Goal: Navigation & Orientation: Find specific page/section

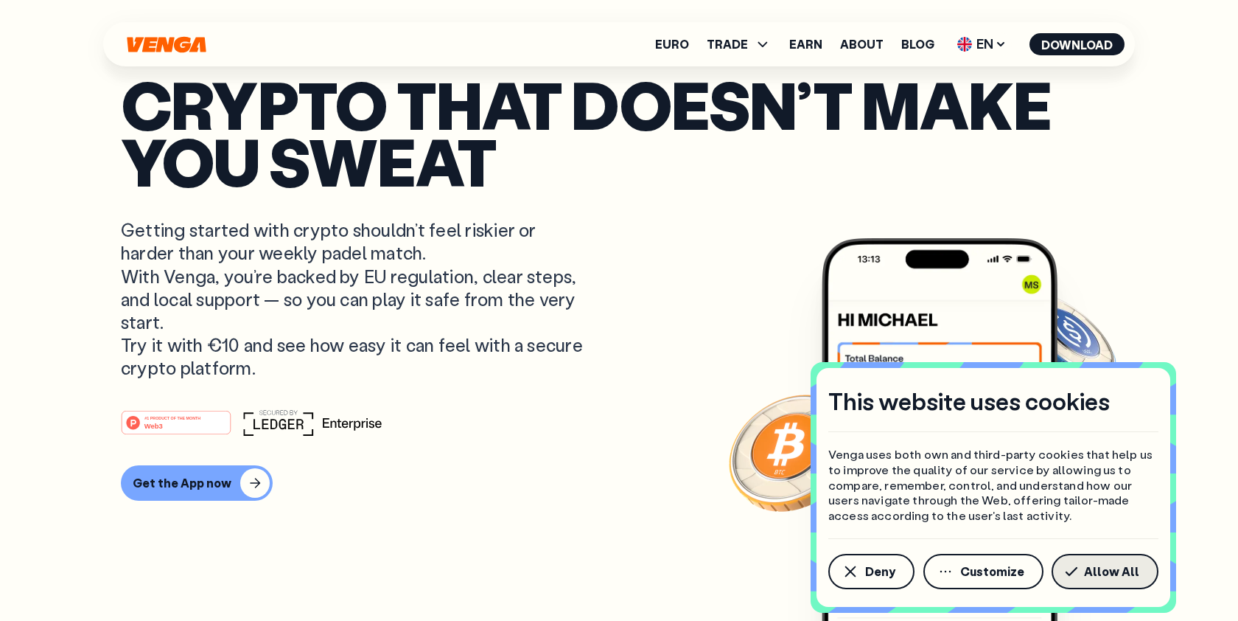
click at [1108, 570] on span "Allow All" at bounding box center [1111, 571] width 55 height 12
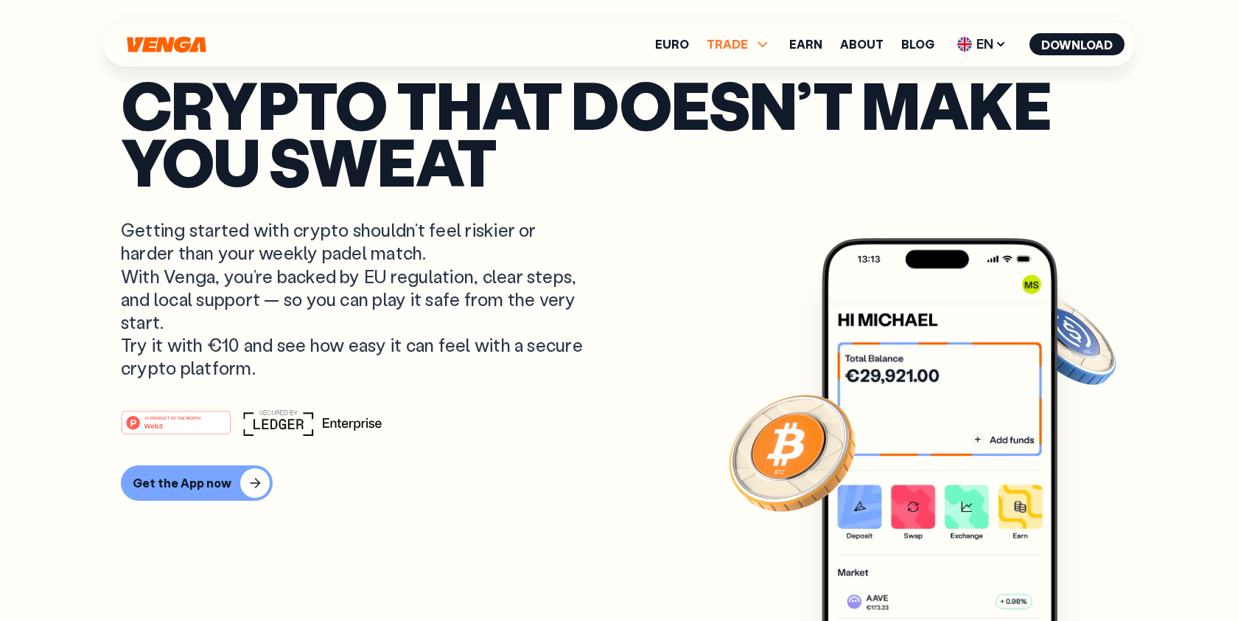
click at [756, 46] on span "TRADE" at bounding box center [739, 44] width 65 height 18
click at [758, 43] on icon at bounding box center [763, 44] width 18 height 18
click at [801, 46] on link "Earn" at bounding box center [805, 44] width 33 height 12
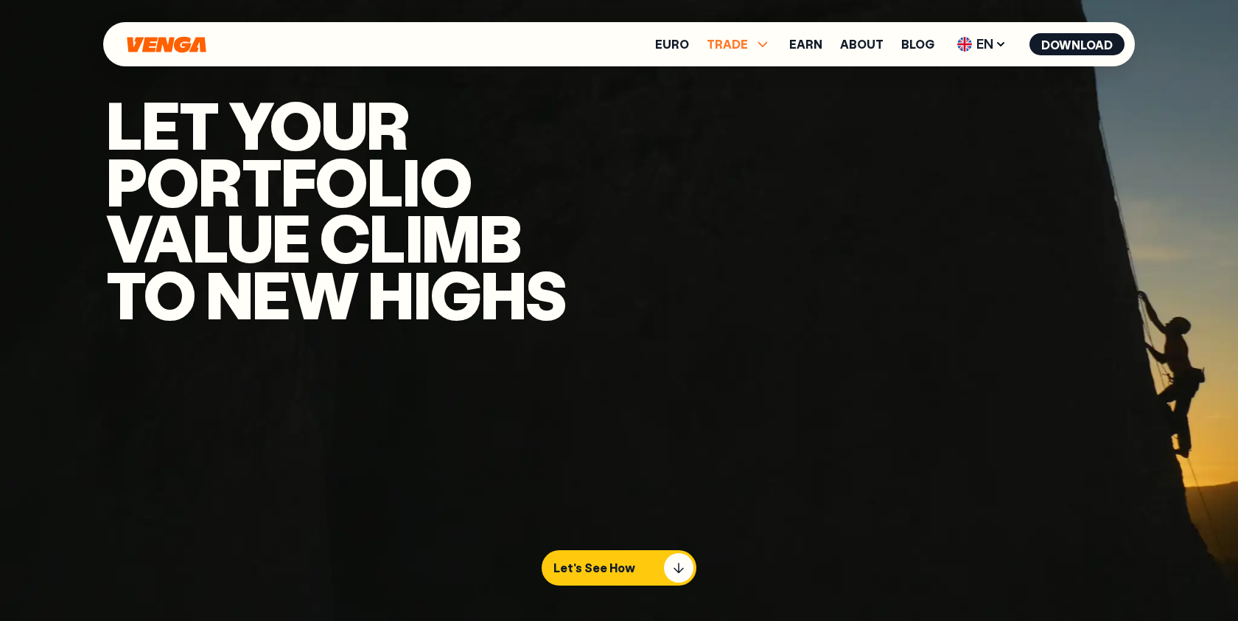
click at [753, 41] on span "TRADE" at bounding box center [739, 44] width 65 height 18
click at [746, 78] on link "Buy" at bounding box center [738, 76] width 21 height 15
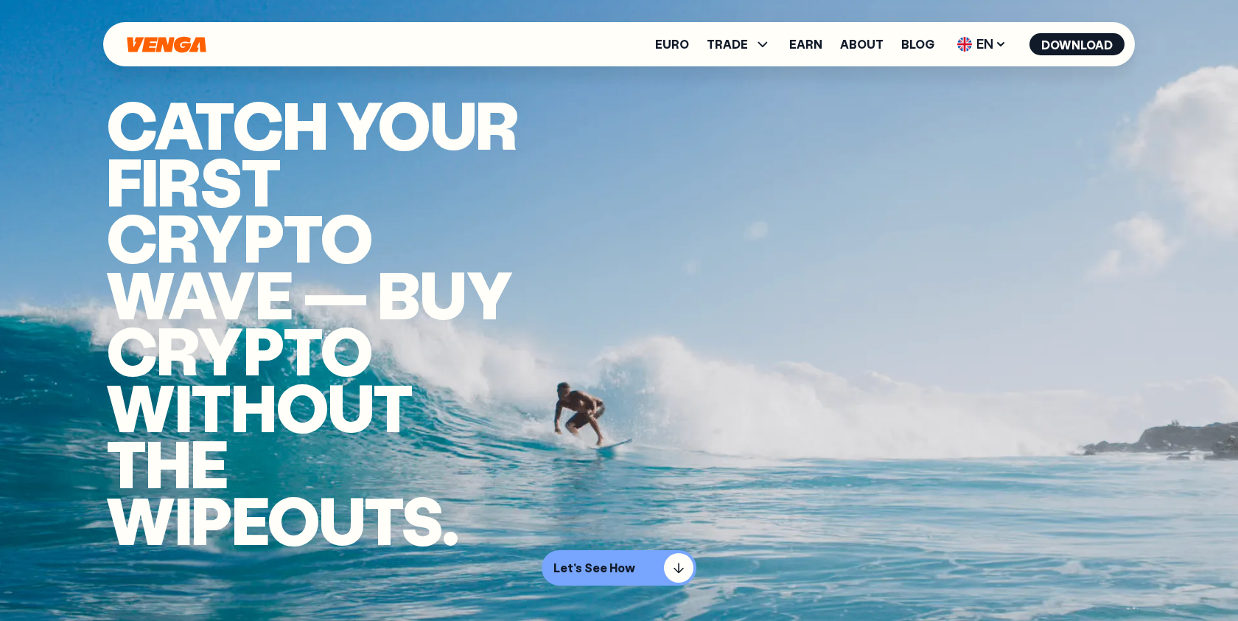
click at [160, 46] on icon "Home" at bounding box center [166, 44] width 79 height 16
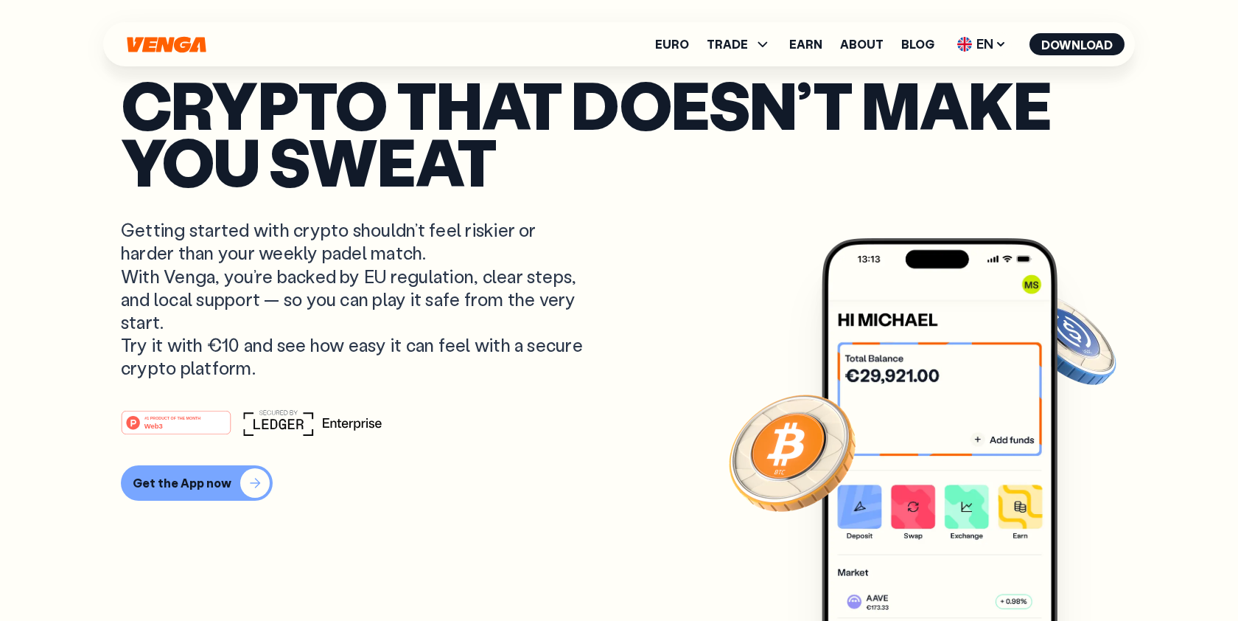
click at [218, 483] on div "Get the App now" at bounding box center [182, 482] width 99 height 15
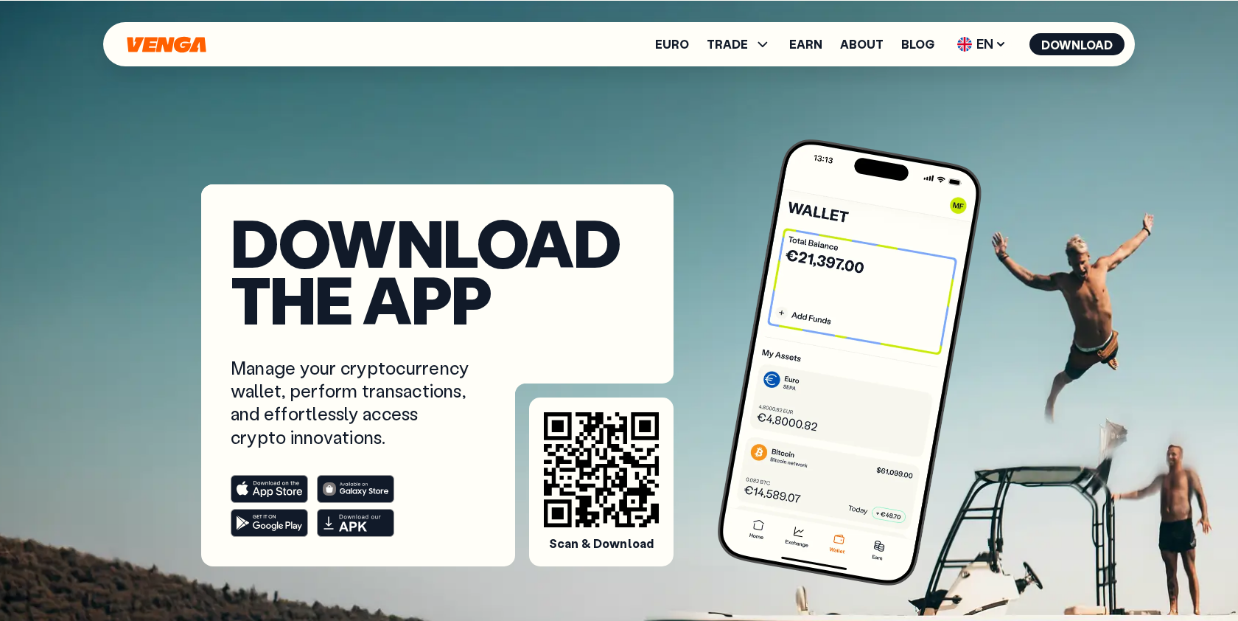
click at [268, 496] on rect at bounding box center [269, 488] width 77 height 27
click at [873, 44] on link "About" at bounding box center [861, 44] width 43 height 12
